Goal: Check status: Check status

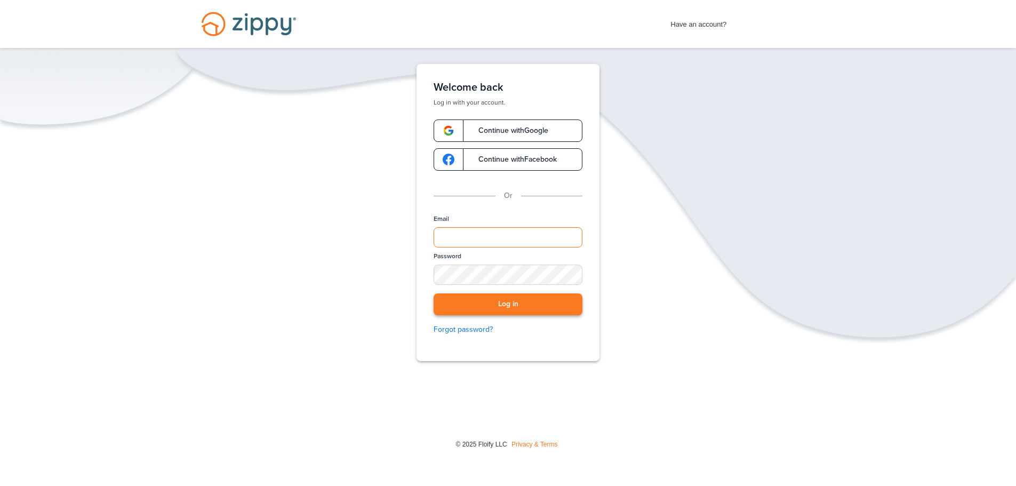
type input "**********"
click at [502, 301] on button "Log in" at bounding box center [508, 304] width 149 height 22
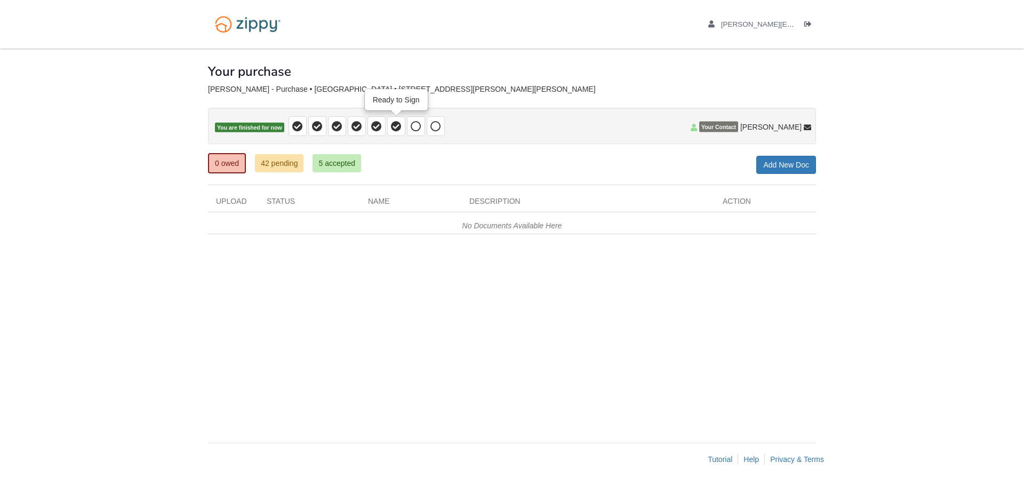
click at [391, 125] on icon at bounding box center [396, 126] width 11 height 11
click at [269, 165] on link "42 pending" at bounding box center [279, 163] width 49 height 18
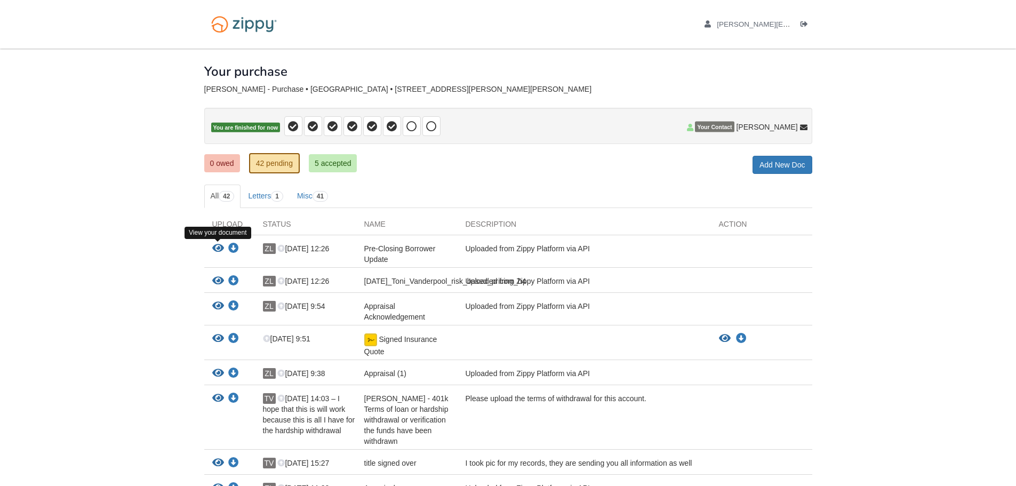
click at [217, 246] on icon "View Pre-Closing Borrower Update" at bounding box center [218, 248] width 12 height 11
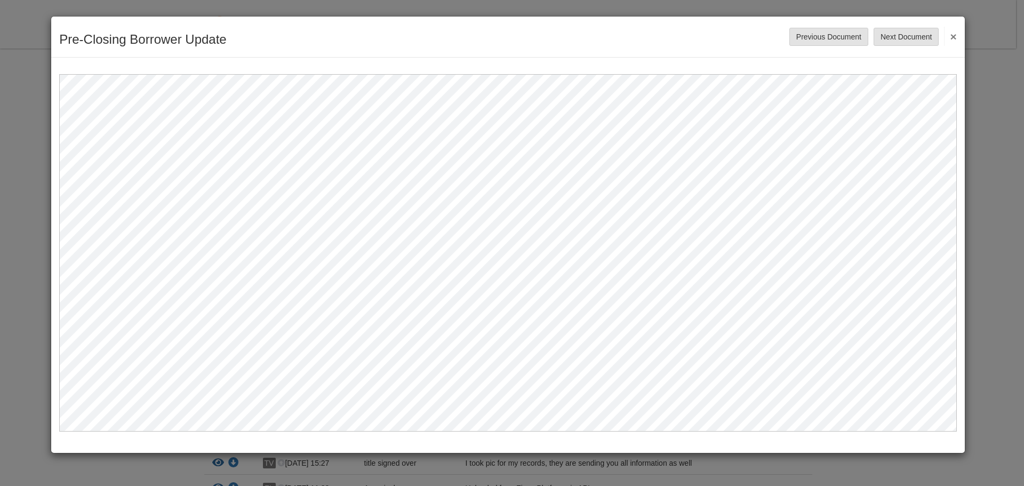
drag, startPoint x: 956, startPoint y: 35, endPoint x: 946, endPoint y: 34, distance: 9.7
click at [956, 35] on button "×" at bounding box center [950, 36] width 12 height 19
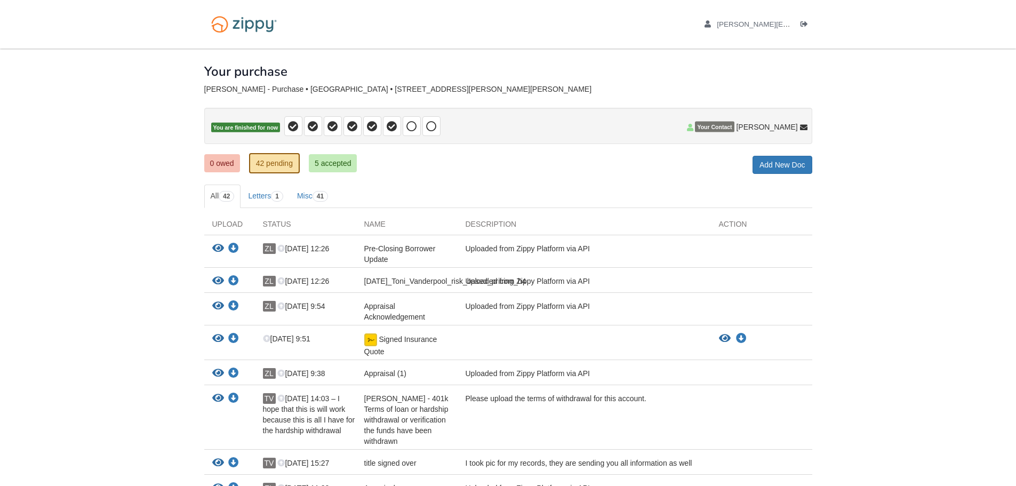
click at [597, 64] on div "Your purchase" at bounding box center [508, 64] width 608 height 30
